Goal: Information Seeking & Learning: Find specific page/section

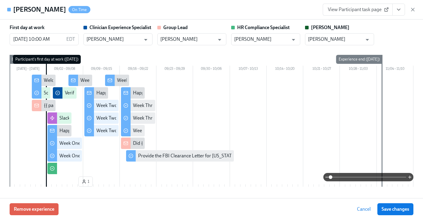
click at [412, 5] on div "View Participant task page" at bounding box center [369, 10] width 93 height 12
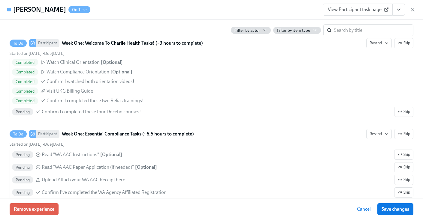
click at [412, 6] on div "View Participant task page" at bounding box center [369, 10] width 93 height 12
click at [414, 8] on icon "button" at bounding box center [413, 10] width 6 height 6
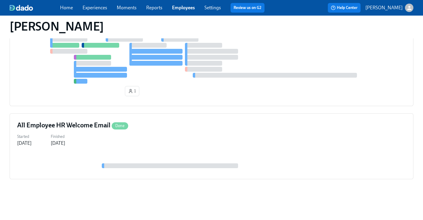
click at [181, 11] on div "Home Experiences Moments Reports Employees Settings Review us on G2" at bounding box center [164, 8] width 209 height 10
click at [181, 8] on link "Employees" at bounding box center [183, 8] width 23 height 6
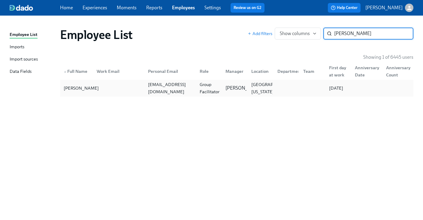
type input "[PERSON_NAME]"
click at [83, 94] on div "[PERSON_NAME]" at bounding box center [76, 88] width 31 height 12
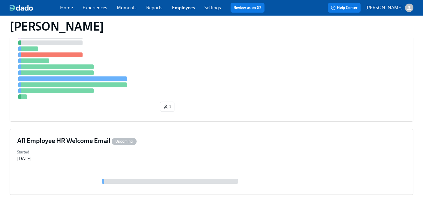
scroll to position [183, 0]
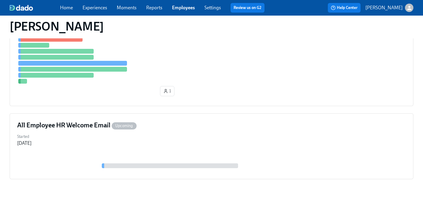
click at [222, 74] on div at bounding box center [211, 39] width 389 height 89
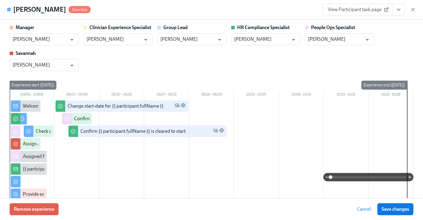
click at [397, 10] on icon "View task page" at bounding box center [398, 10] width 6 height 6
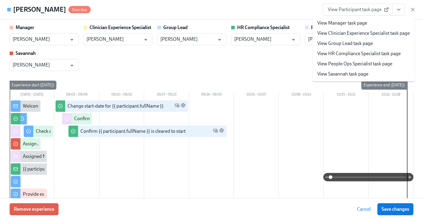
click at [350, 59] on li "View HR Compliance Specialist task page" at bounding box center [363, 54] width 102 height 10
click at [349, 56] on link "View HR Compliance Specialist task page" at bounding box center [358, 53] width 83 height 7
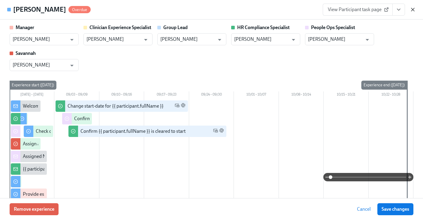
click at [411, 11] on icon "button" at bounding box center [413, 10] width 6 height 6
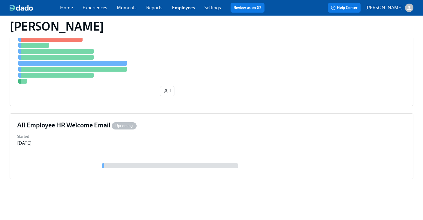
click at [182, 7] on link "Employees" at bounding box center [183, 8] width 23 height 6
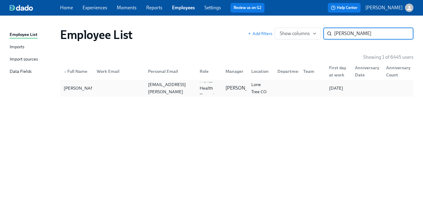
type input "[PERSON_NAME]"
click at [101, 87] on div at bounding box center [117, 88] width 51 height 12
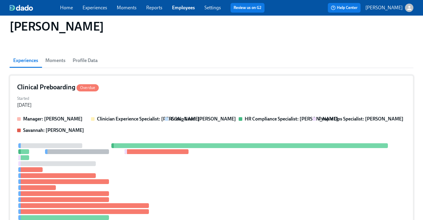
scroll to position [43, 0]
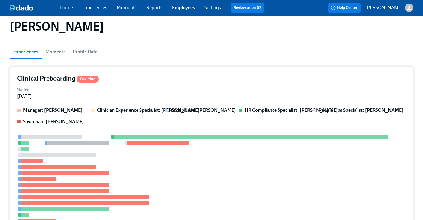
click at [266, 92] on div "Started [DATE]" at bounding box center [211, 93] width 389 height 14
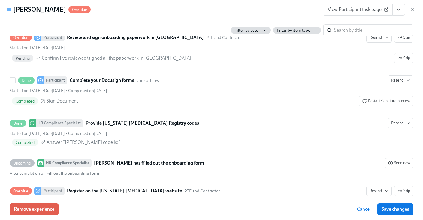
scroll to position [1084, 0]
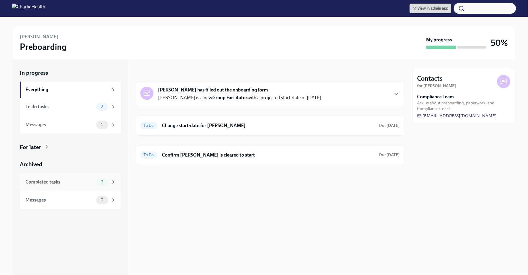
click at [80, 183] on div "Completed tasks" at bounding box center [60, 182] width 68 height 7
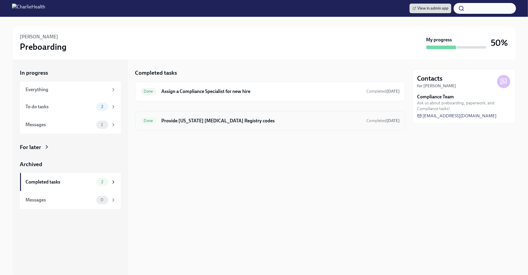
click at [273, 119] on h6 "Provide [US_STATE] [MEDICAL_DATA] Registry codes" at bounding box center [261, 121] width 200 height 7
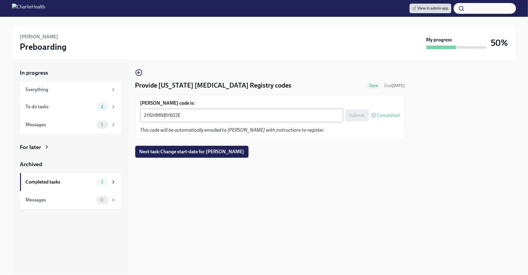
click at [203, 119] on textarea "2Y6HMNBY60JE" at bounding box center [242, 115] width 196 height 7
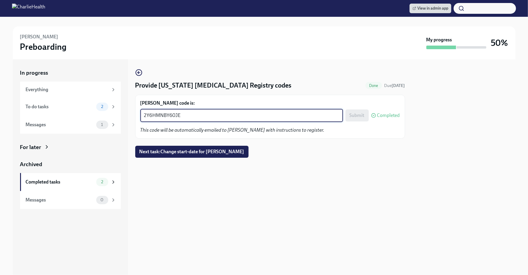
click at [203, 119] on textarea "2Y6HMNBY60JE" at bounding box center [242, 115] width 196 height 7
